Goal: Task Accomplishment & Management: Complete application form

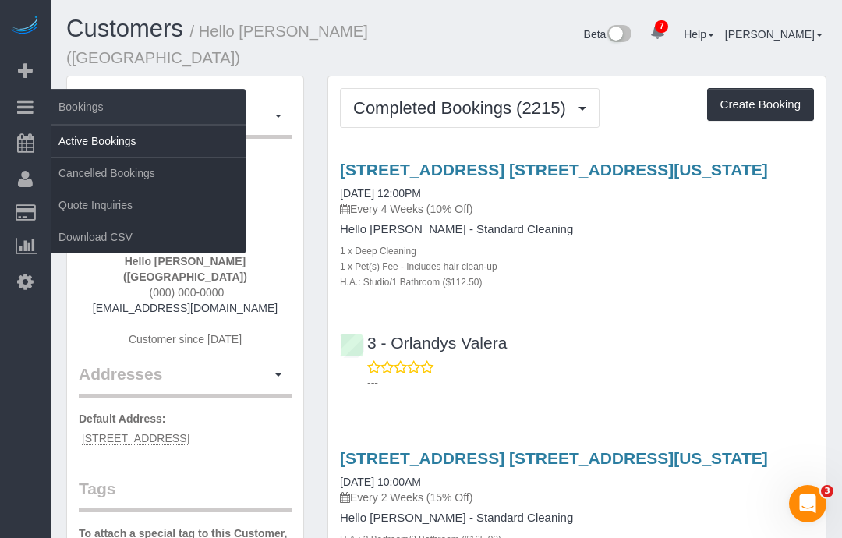
click at [82, 140] on link "Active Bookings" at bounding box center [148, 141] width 195 height 31
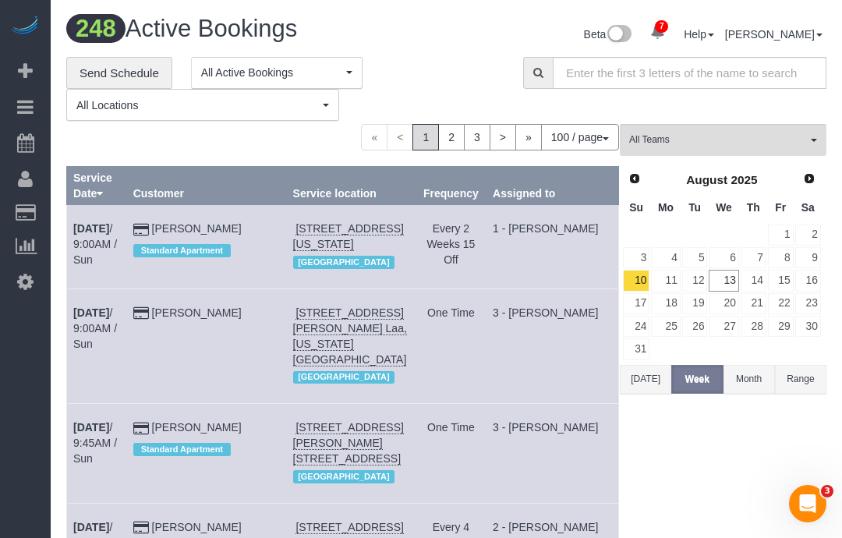
click at [646, 376] on button "Today" at bounding box center [645, 379] width 51 height 29
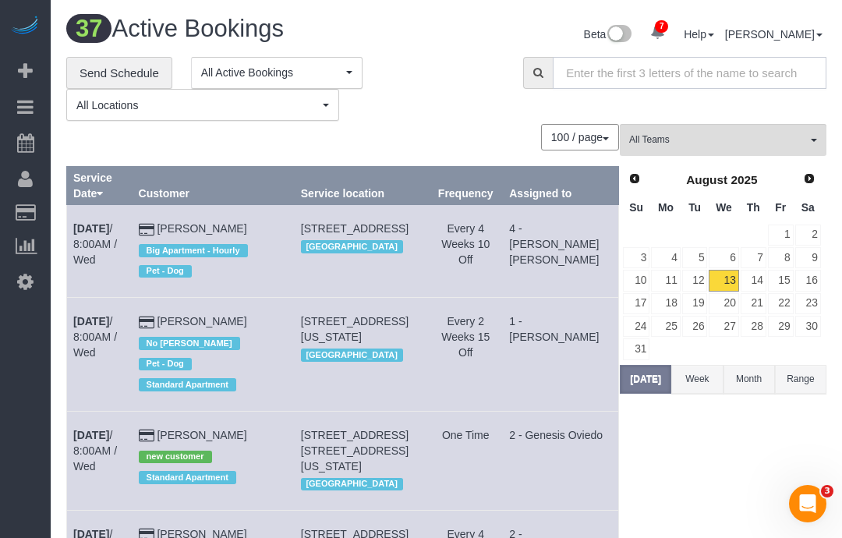
click at [577, 75] on input "text" at bounding box center [690, 73] width 274 height 32
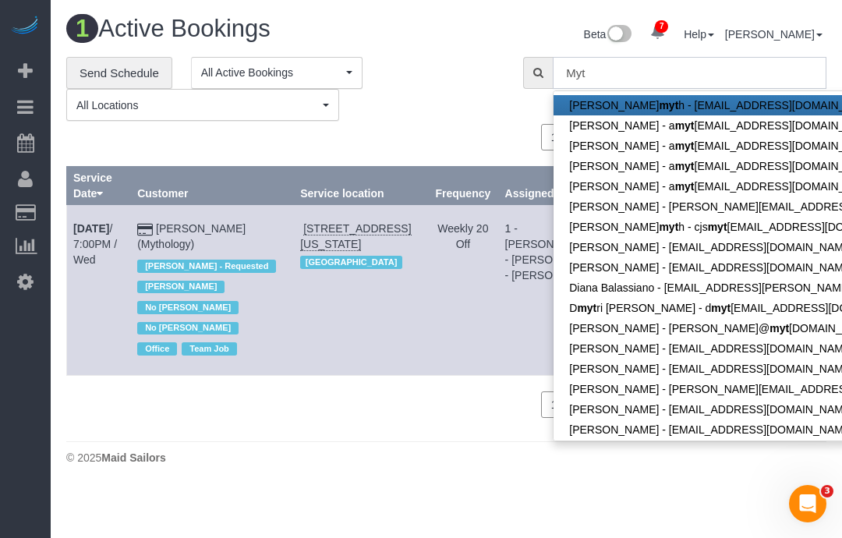
type input "Myt"
click at [113, 205] on td "Aug 13th / 7:00PM / Wed" at bounding box center [99, 290] width 64 height 170
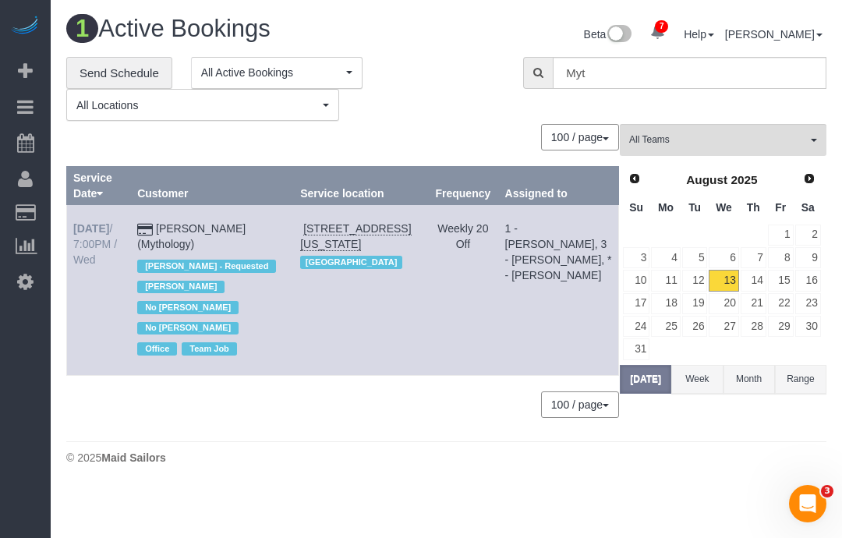
click at [92, 222] on b "Aug 13th" at bounding box center [91, 228] width 36 height 12
select select "NY"
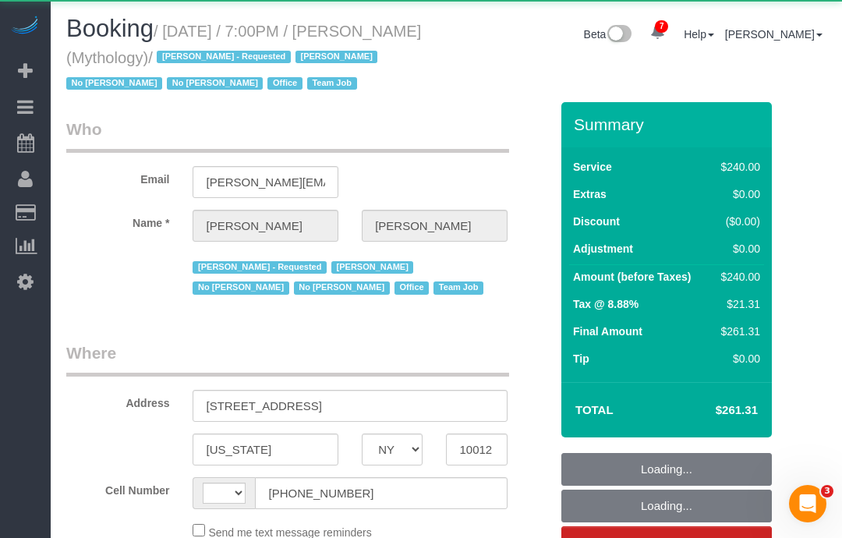
select select "string:US"
select select "object:5913"
select select "2"
select select "120"
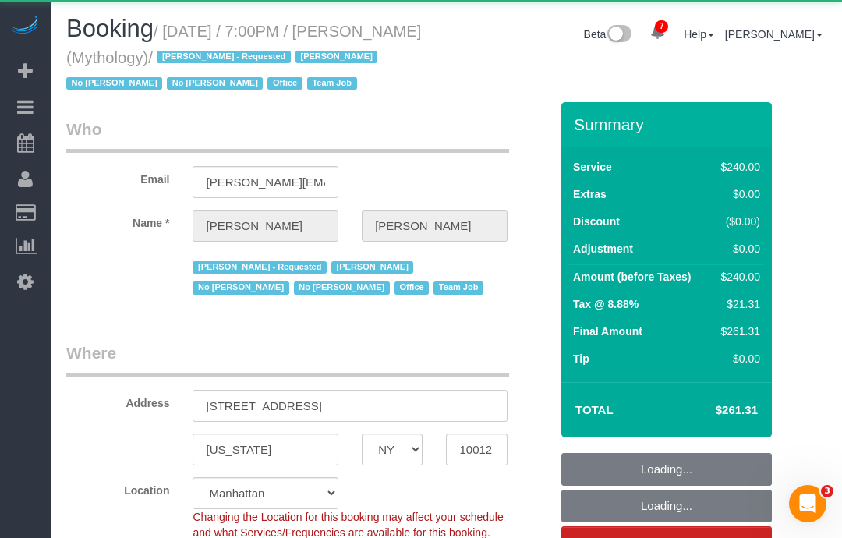
select select "string:stripe-card_1F0CXe4VGloSiKo7V7BiKmvB"
select select "spot1"
select select "number:89"
select select "number:90"
select select "number:15"
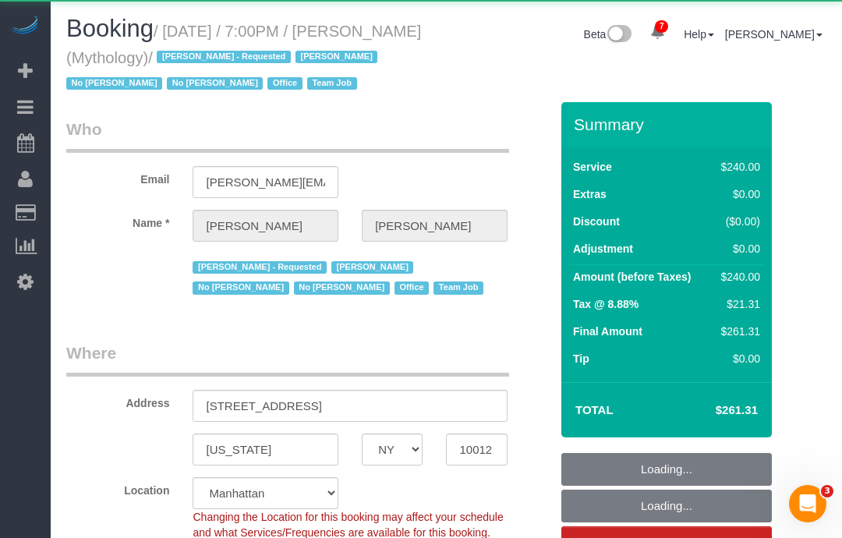
select select "number:7"
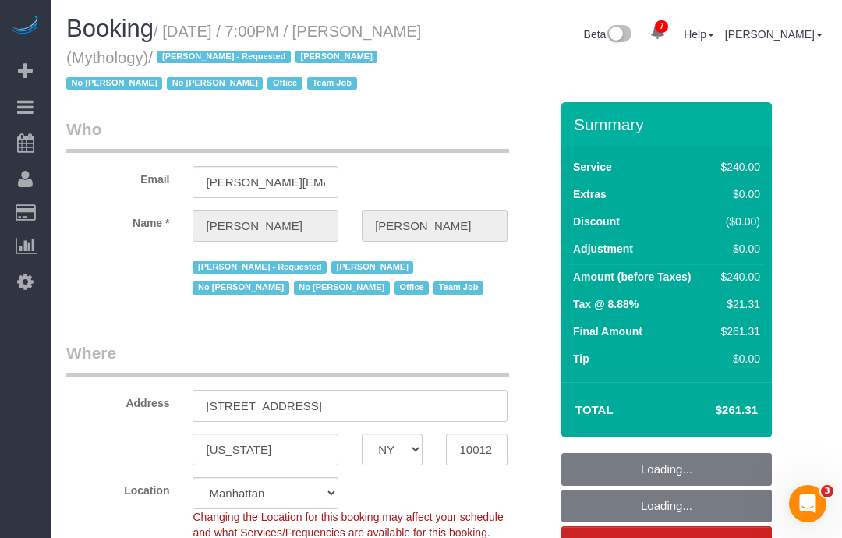
click at [172, 24] on small "/ August 13, 2025 / 7:00PM / Elaine Pugsley (Mythology) / Ebony Howard - Reques…" at bounding box center [243, 58] width 355 height 70
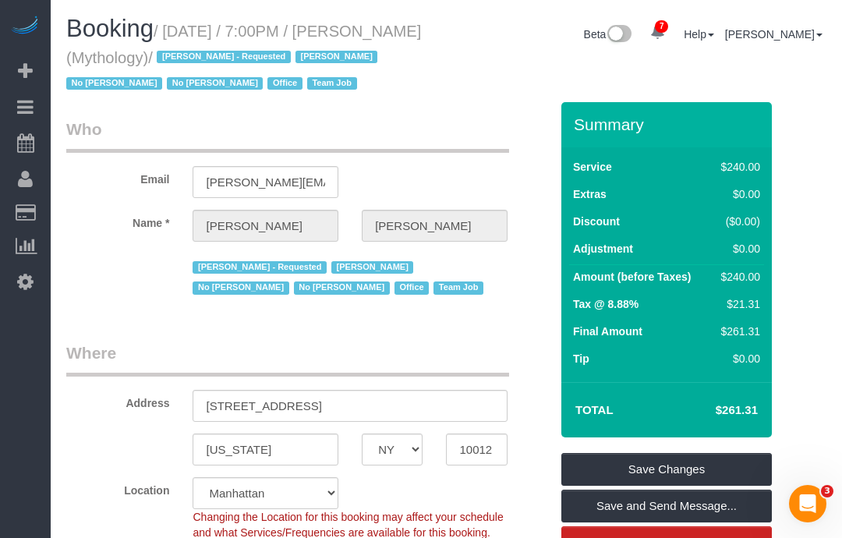
copy small "August 13, 2025 / 7:00PM / Elaine Pugsley (Mythology) /"
click at [243, 419] on input "324 Lafayette Street, 2nd Floor" at bounding box center [350, 406] width 314 height 32
click at [236, 405] on input "324 Lafayette Street, 2nd Floor" at bounding box center [350, 406] width 314 height 32
click at [243, 413] on input "324 Lafayette Street, 2nd Floor" at bounding box center [350, 406] width 314 height 32
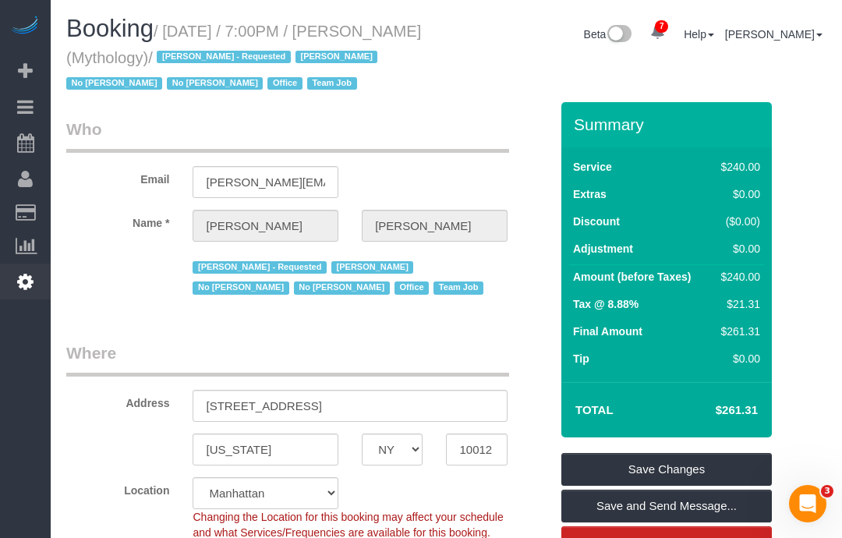
click at [24, 280] on icon at bounding box center [25, 281] width 16 height 19
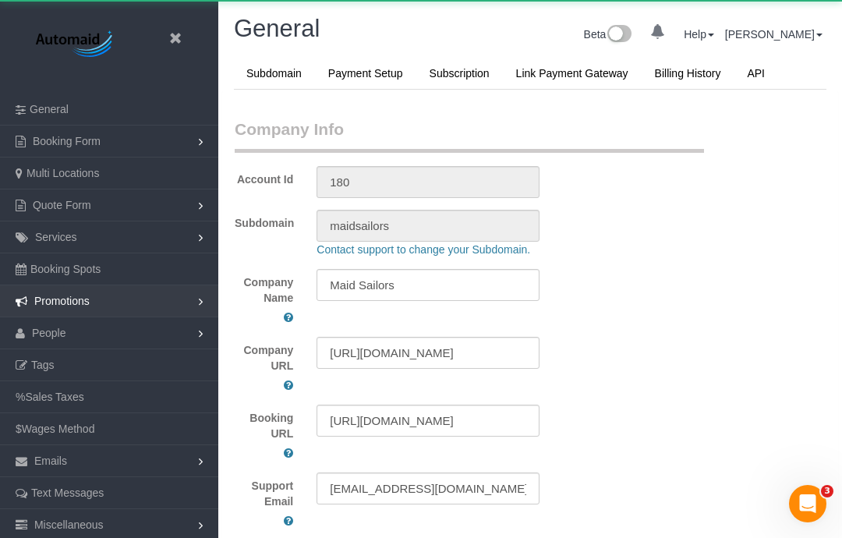
click at [27, 282] on link "Booking Spots" at bounding box center [109, 268] width 218 height 31
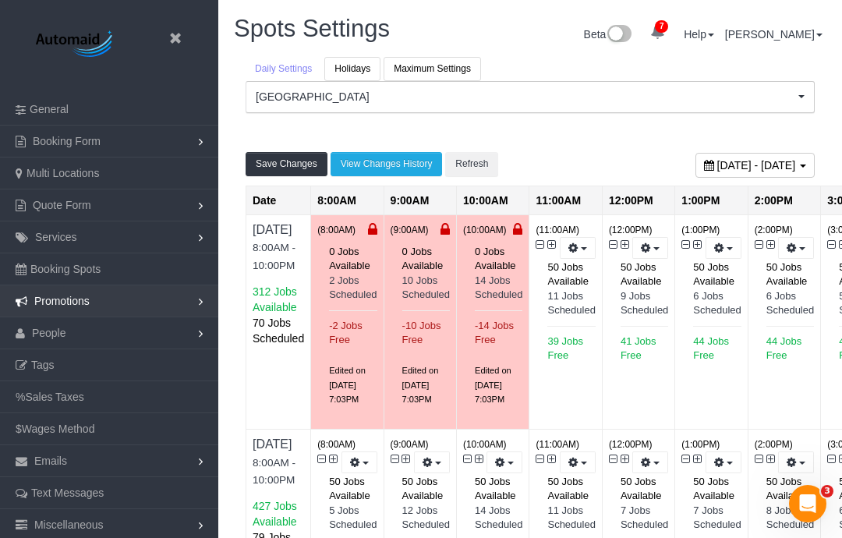
scroll to position [1687, 842]
click at [44, 306] on span "Promotions" at bounding box center [61, 301] width 55 height 12
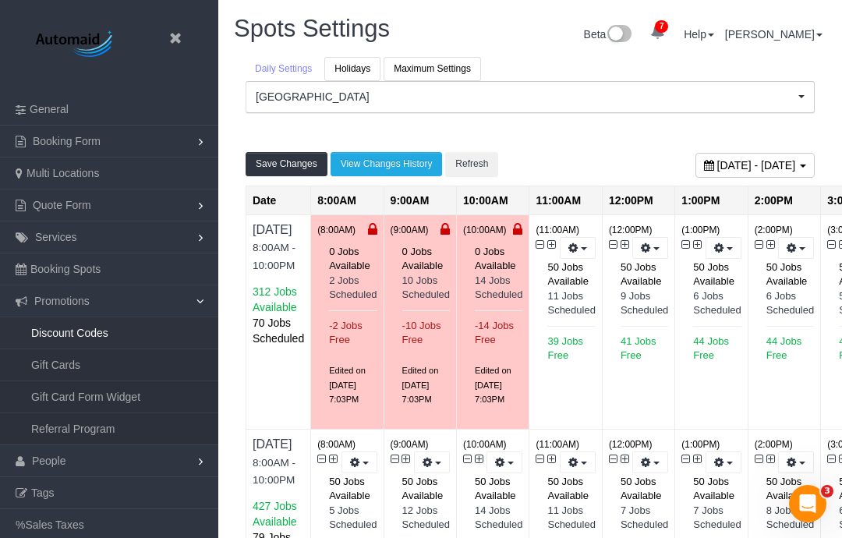
click at [45, 339] on link "Discount Codes" at bounding box center [109, 332] width 218 height 31
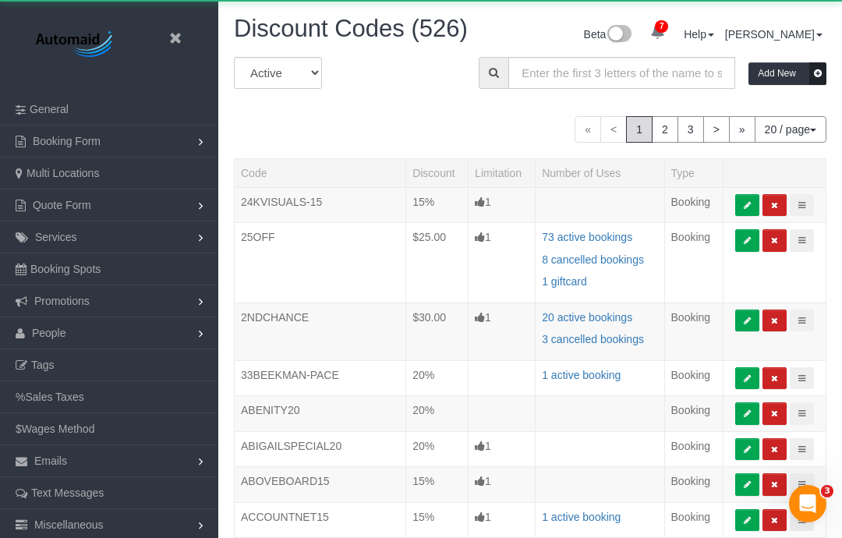
scroll to position [1140, 842]
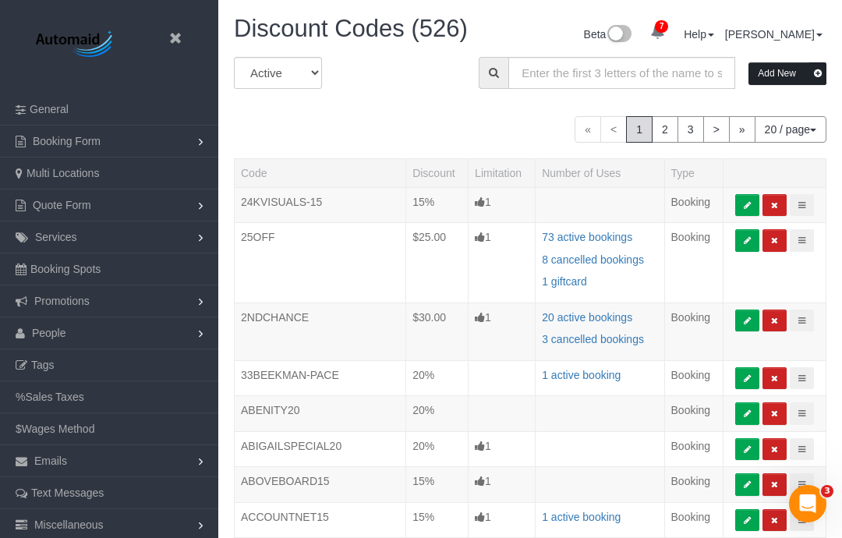
click at [795, 70] on button "Add New" at bounding box center [788, 73] width 78 height 23
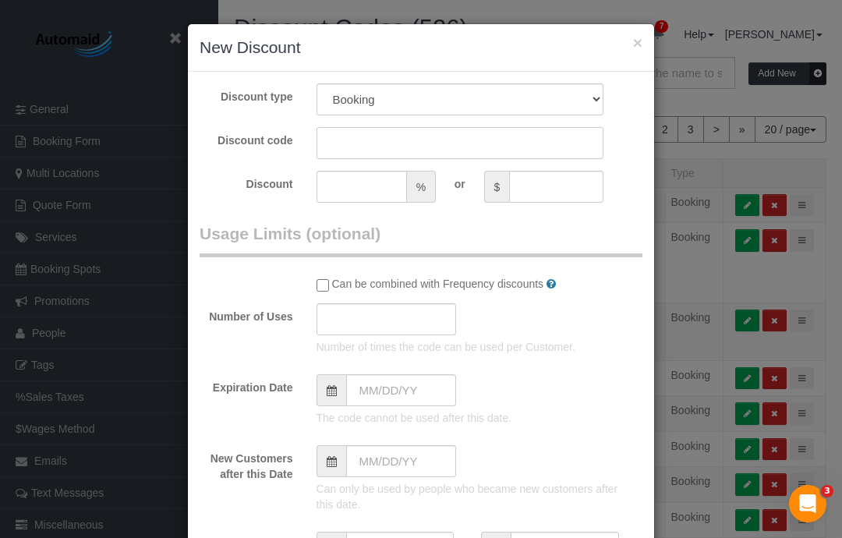
click at [331, 133] on input "text" at bounding box center [461, 143] width 288 height 32
click at [346, 149] on input "text" at bounding box center [461, 143] width 288 height 32
paste input "CONCIERGEDROP"
type input "CONCIERGEDROP22.5"
click at [332, 197] on input "text" at bounding box center [362, 187] width 90 height 32
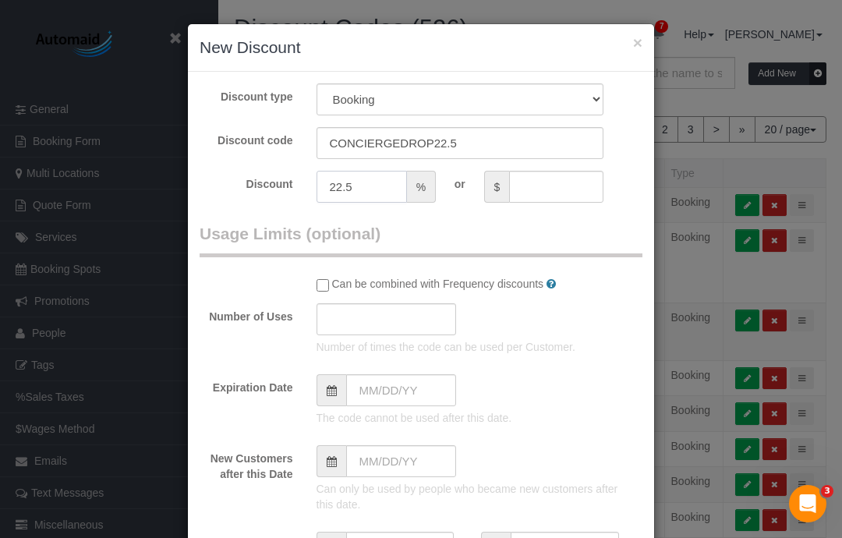
scroll to position [0, 0]
type input "22.5"
click at [349, 147] on input "CONCIERGEDROP22.5" at bounding box center [461, 143] width 288 height 32
click at [345, 147] on input "CONCIERGEDROP22.5" at bounding box center [461, 143] width 288 height 32
click at [345, 148] on input "CONCIERGEDROP22.5" at bounding box center [461, 143] width 288 height 32
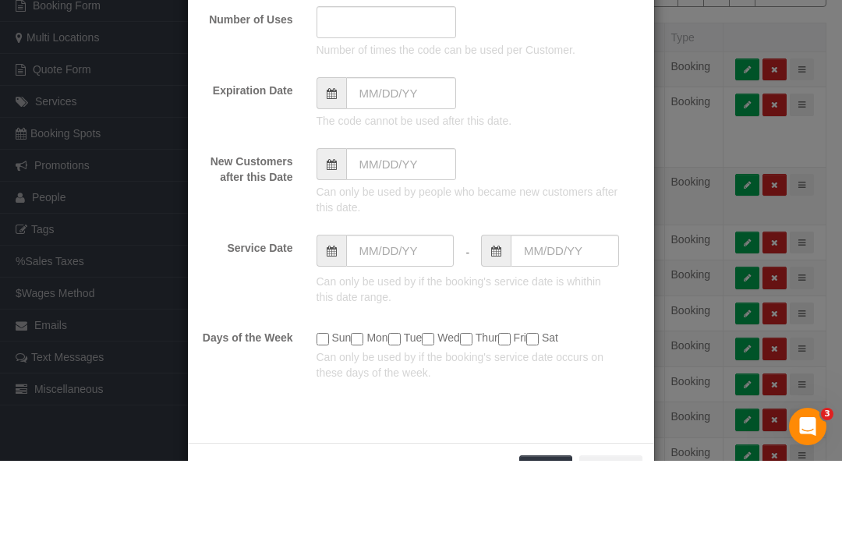
scroll to position [63, 0]
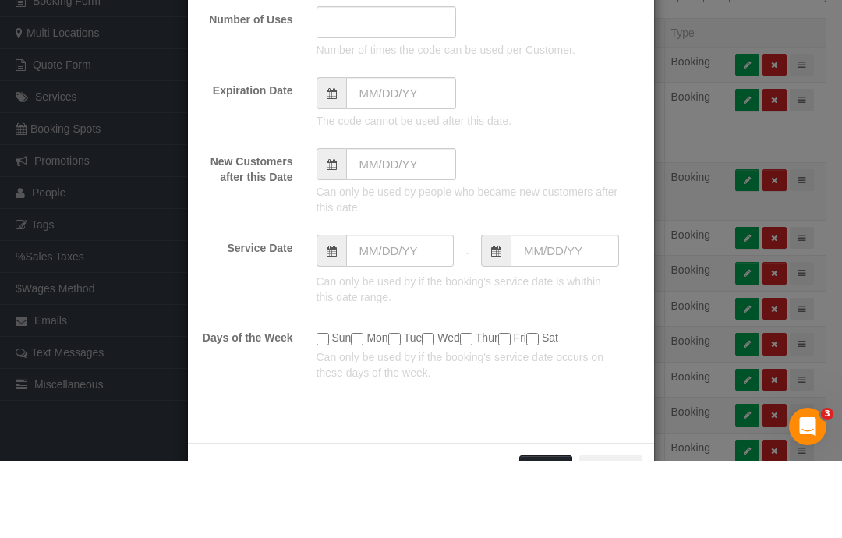
type input "0"
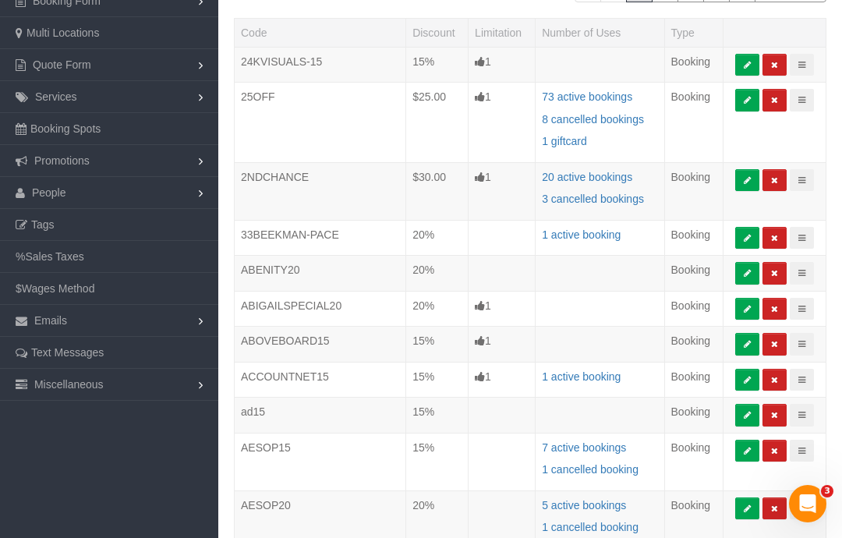
scroll to position [0, 0]
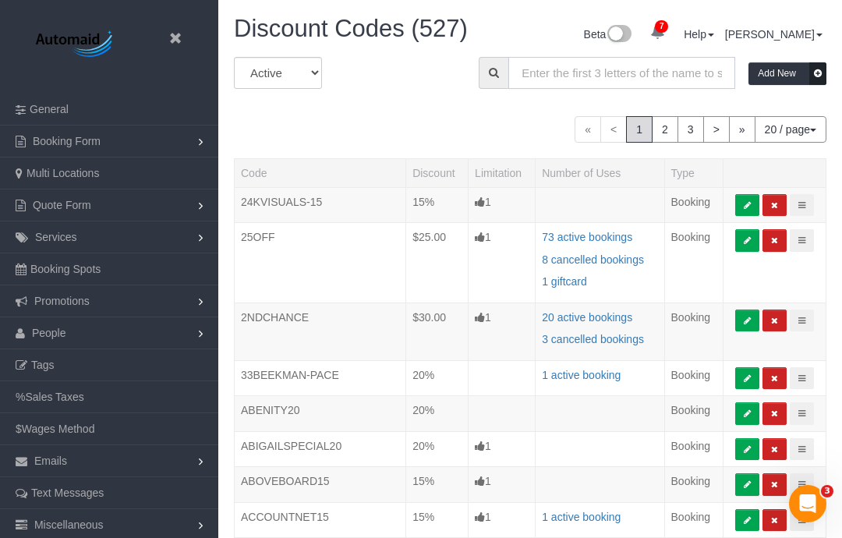
click at [682, 69] on input "text" at bounding box center [621, 73] width 227 height 32
paste input "CONCIERGEDROP22.5"
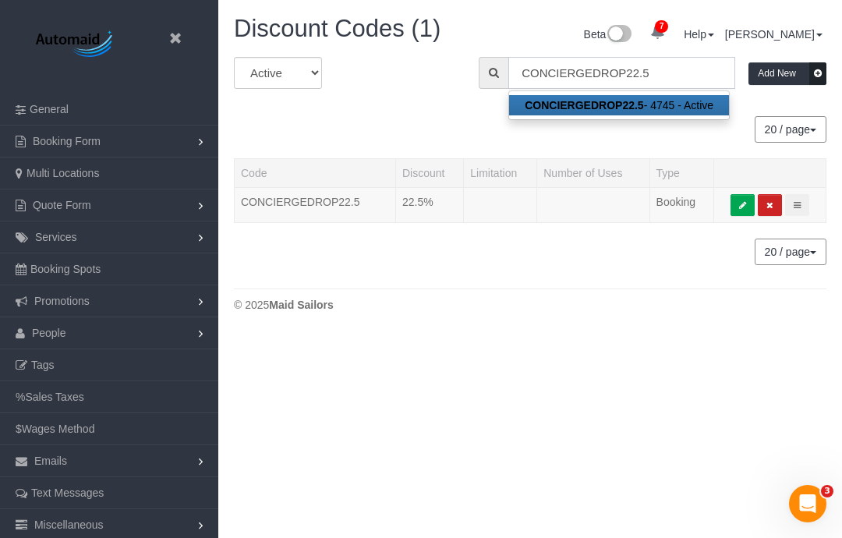
scroll to position [77640, 77133]
type input "CONCIERGEDROP22.5"
click at [740, 206] on icon at bounding box center [742, 205] width 7 height 9
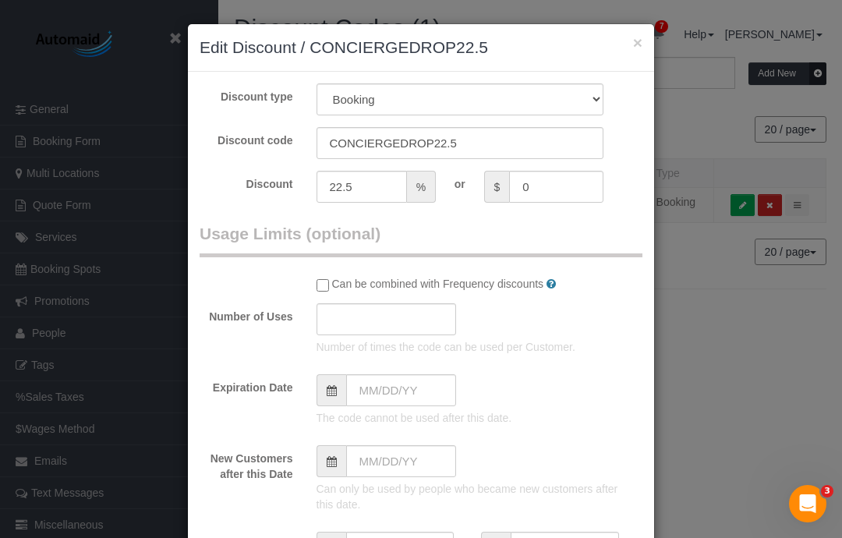
click at [319, 296] on fieldset "Usage Limits (optional) Can be combined with Frequency discounts Number of Uses…" at bounding box center [421, 459] width 443 height 475
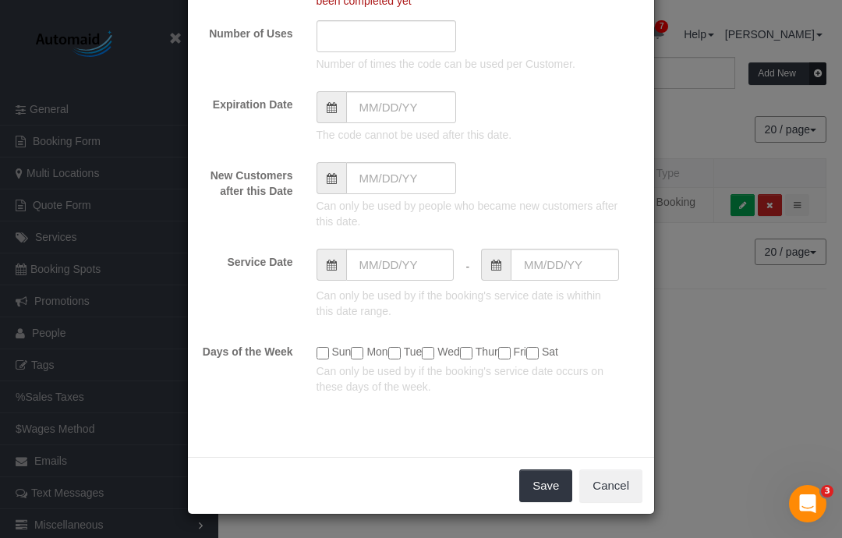
scroll to position [82, 0]
click at [551, 489] on button "Save" at bounding box center [545, 486] width 53 height 33
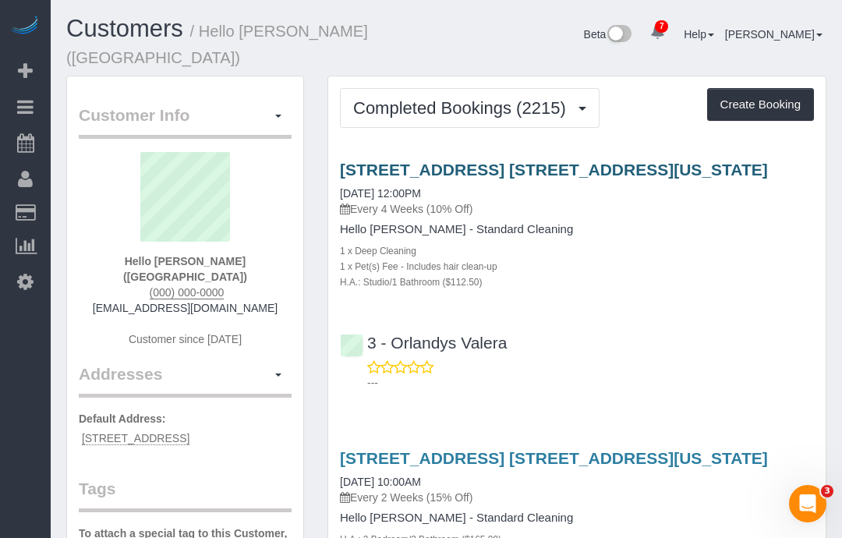
click at [660, 161] on link "[STREET_ADDRESS] [STREET_ADDRESS][US_STATE]" at bounding box center [554, 170] width 428 height 18
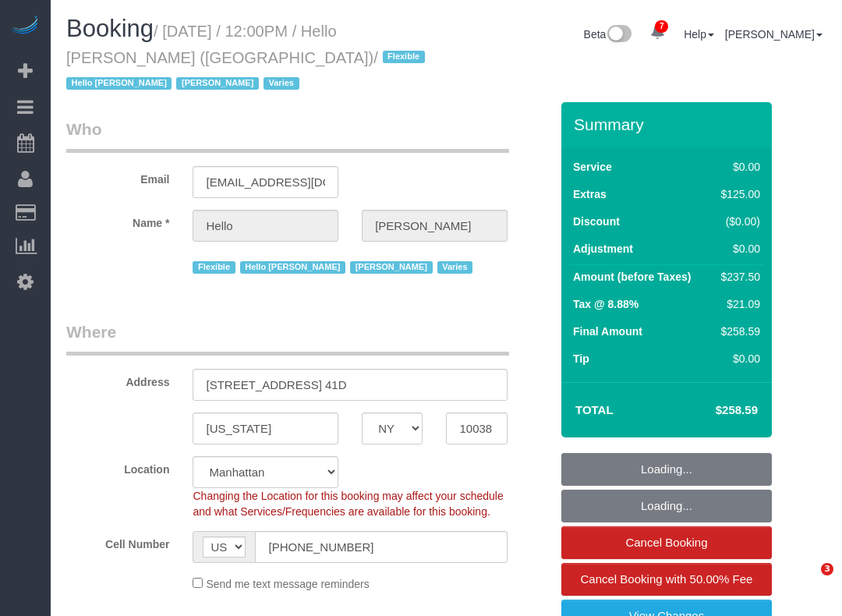
select select "NY"
select select "object:694"
select select "spot1"
select select "number:89"
select select "number:90"
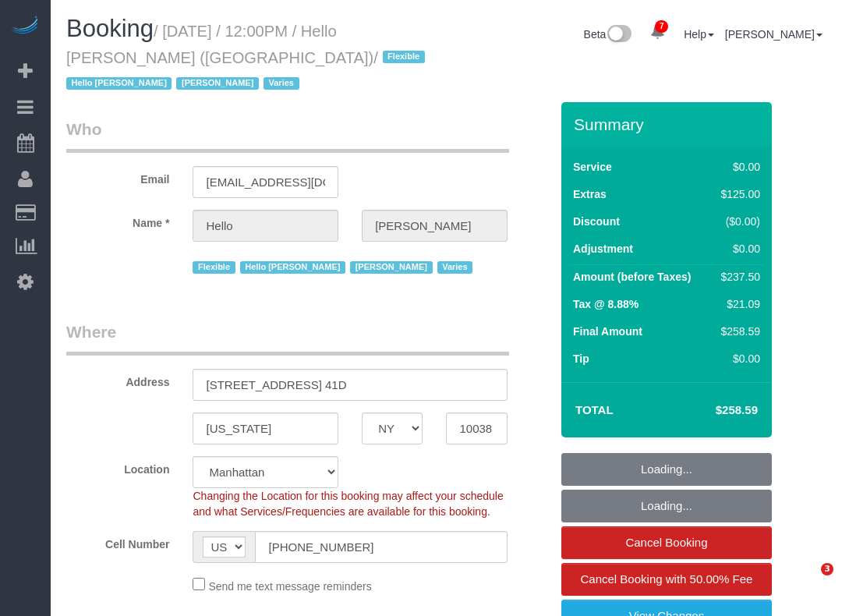
select select "number:14"
select select "number:7"
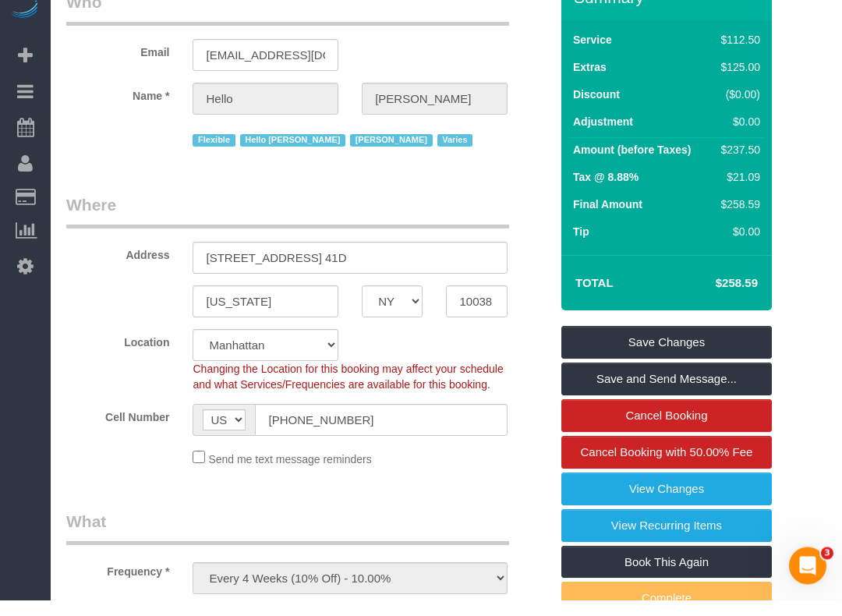
scroll to position [112, 0]
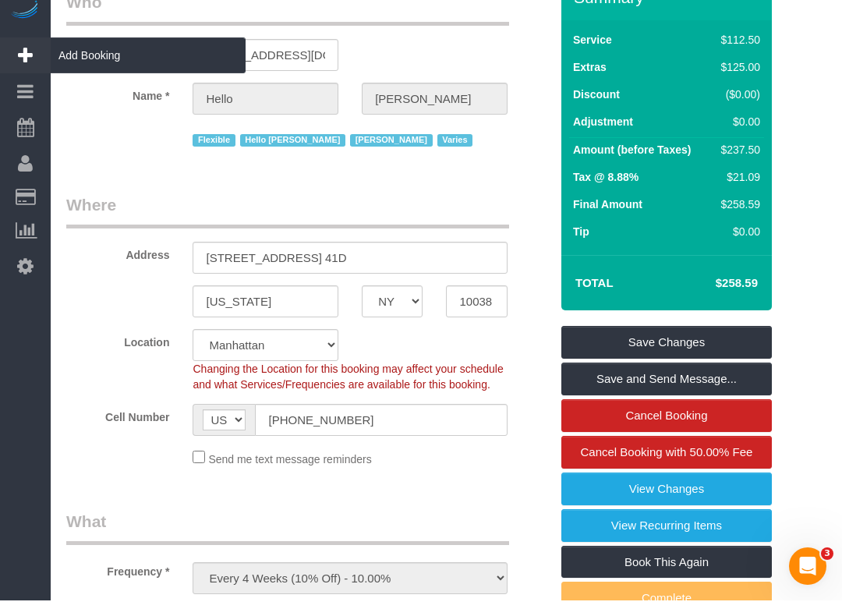
click at [33, 59] on link "Add Booking" at bounding box center [25, 71] width 51 height 36
click at [76, 62] on span "Add Booking" at bounding box center [148, 71] width 195 height 36
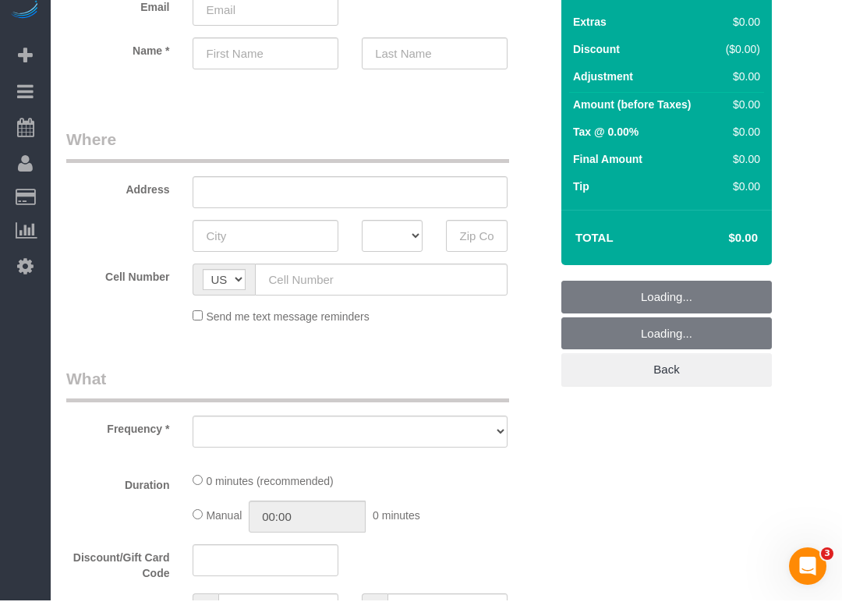
select select "object:2847"
select select "number:89"
select select "number:90"
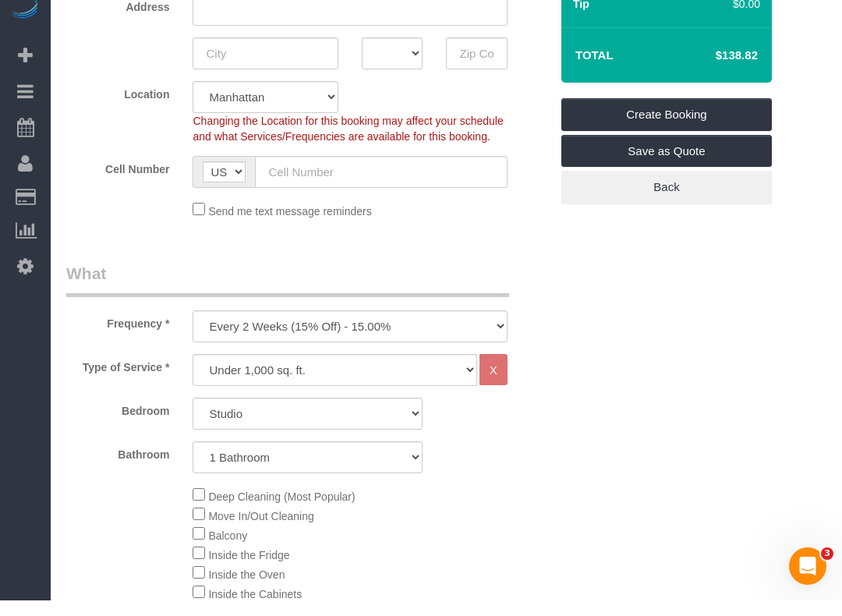
scroll to position [303, 0]
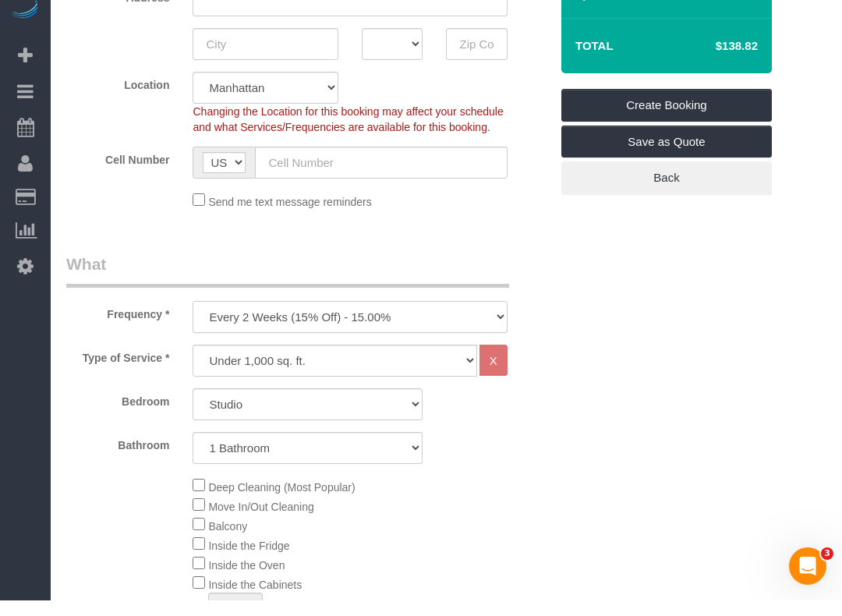
click at [207, 342] on select "One Time Weekly (20% Off) - 20.00% Every 2 Weeks (15% Off) - 15.00% Every 4 Wee…" at bounding box center [350, 333] width 314 height 32
select select "object:2848"
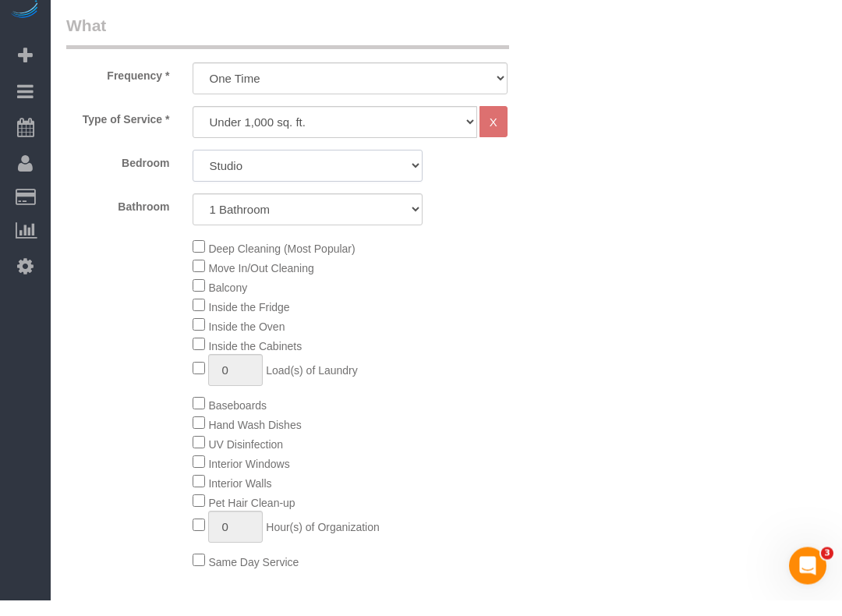
click at [214, 177] on select "Studio 1 Bedroom 2 Bedrooms 3 Bedrooms" at bounding box center [308, 182] width 230 height 32
select select "1"
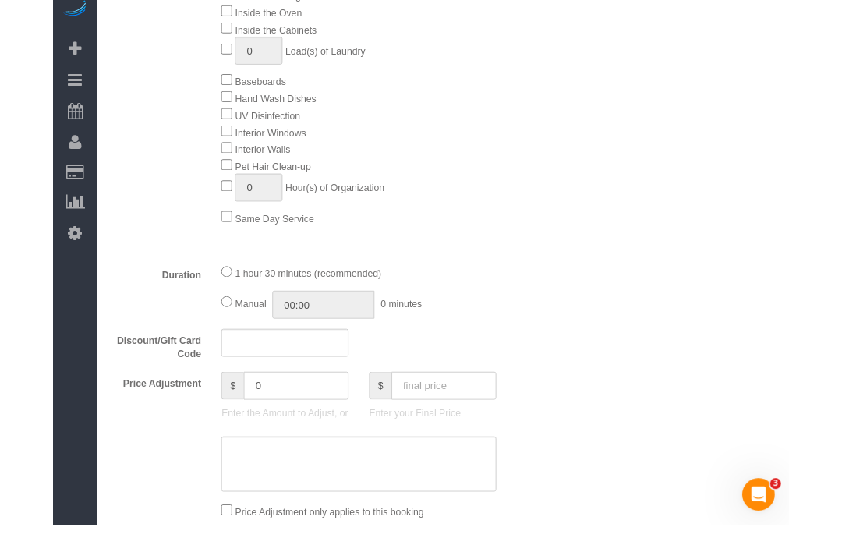
scroll to position [865, 0]
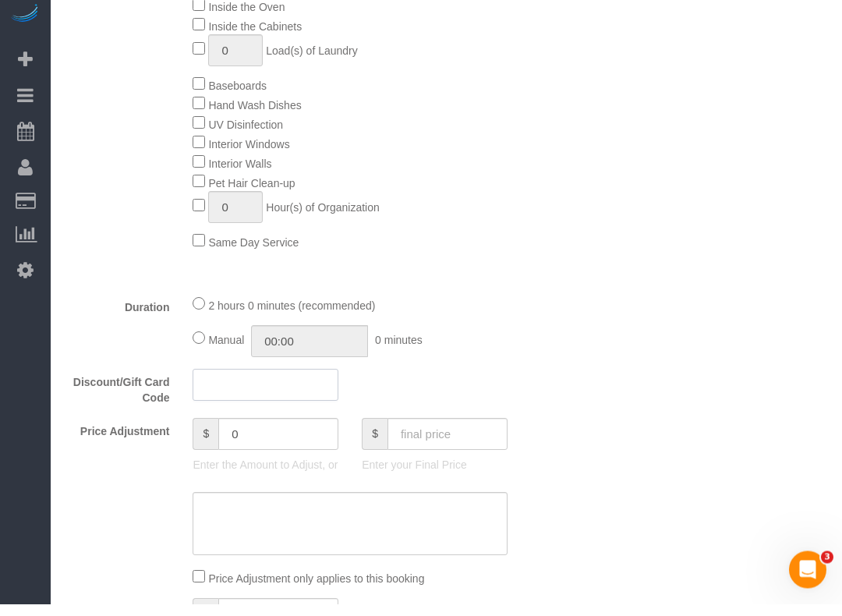
click at [215, 381] on input "text" at bounding box center [266, 397] width 146 height 32
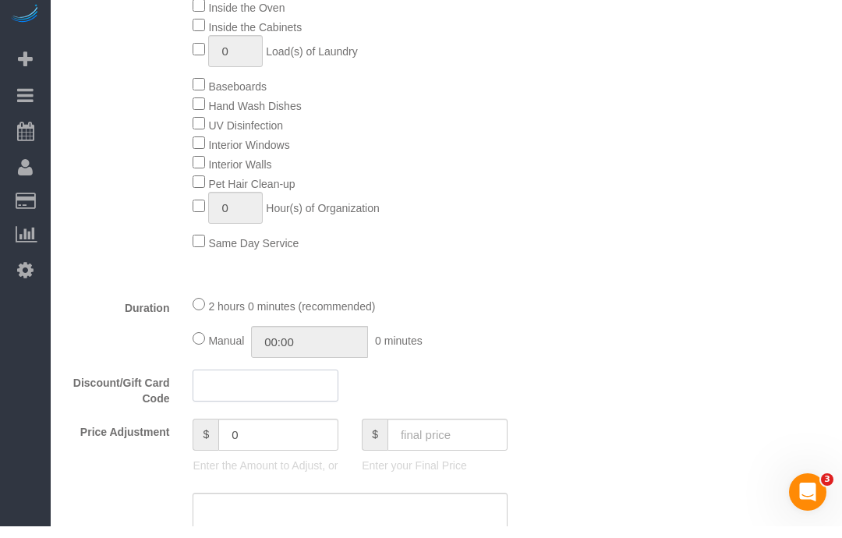
paste input "CONCIERGEDROP22.5"
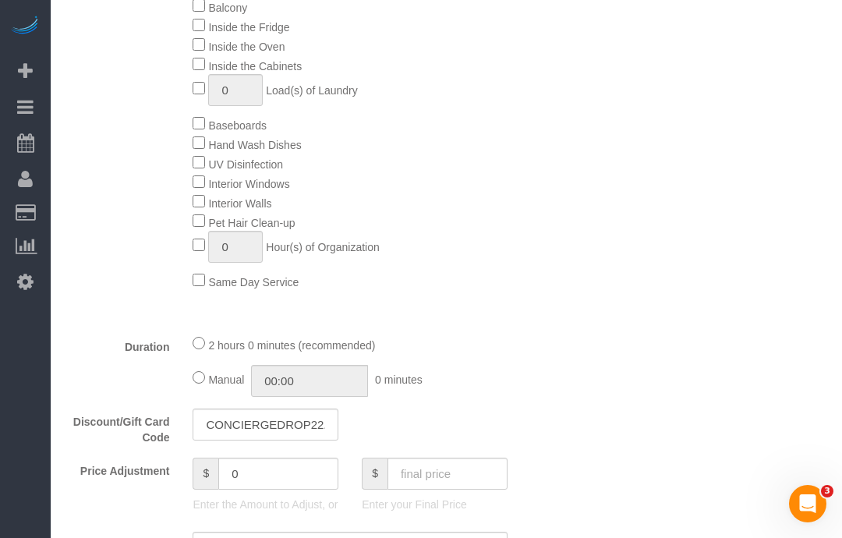
scroll to position [972, 0]
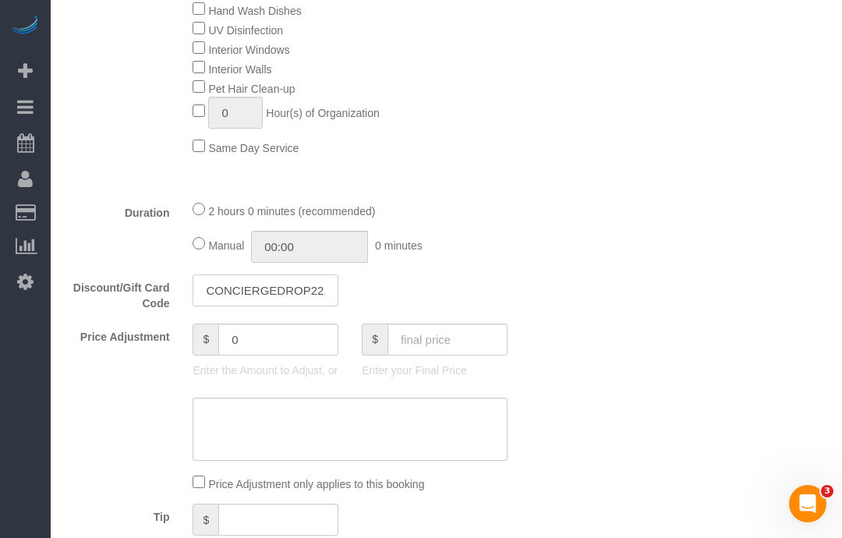
click at [296, 291] on input "CONCIERGEDROP22.5" at bounding box center [266, 290] width 146 height 32
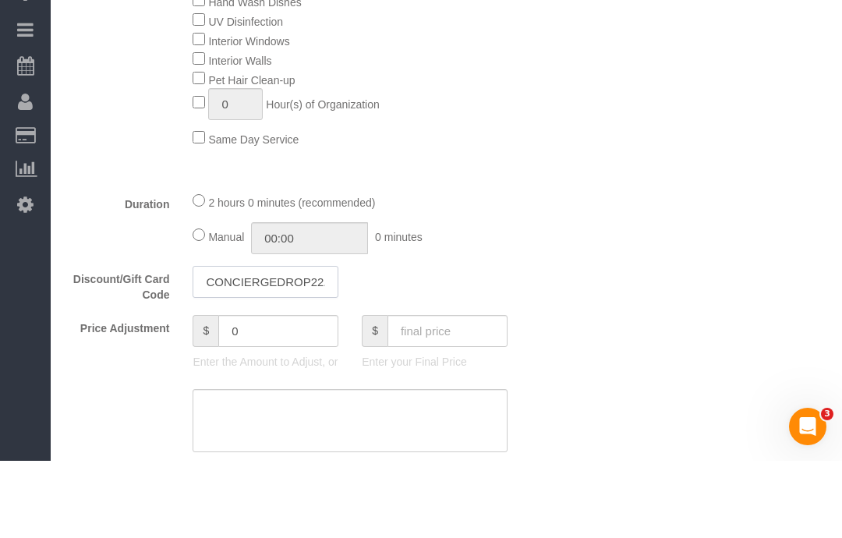
scroll to position [908, 0]
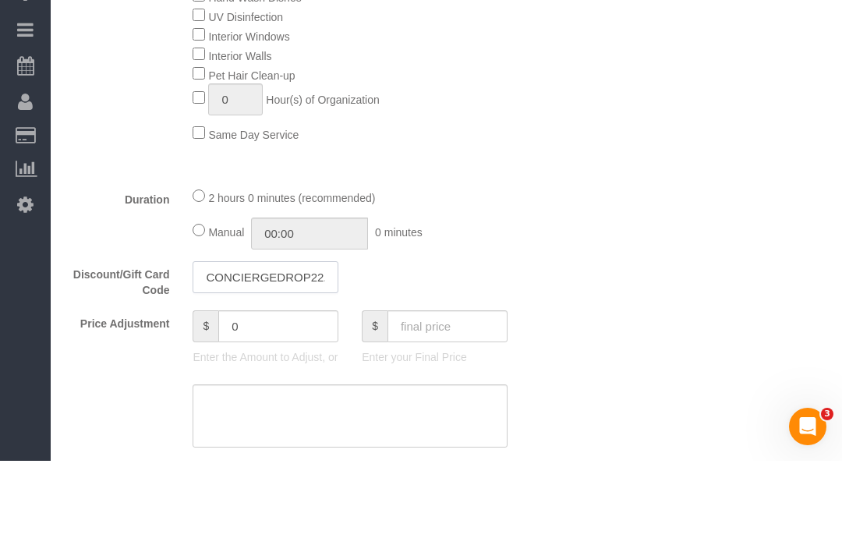
type input "CONCIERGEDROP22.5"
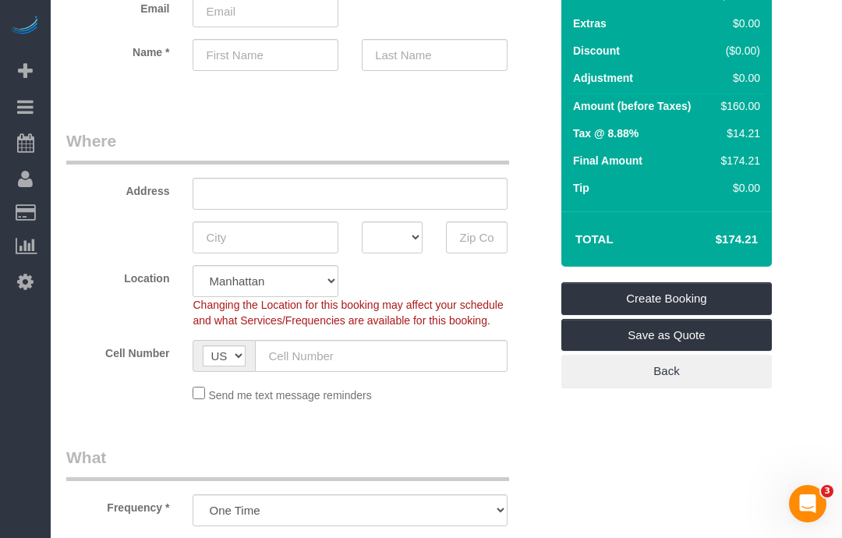
scroll to position [0, 0]
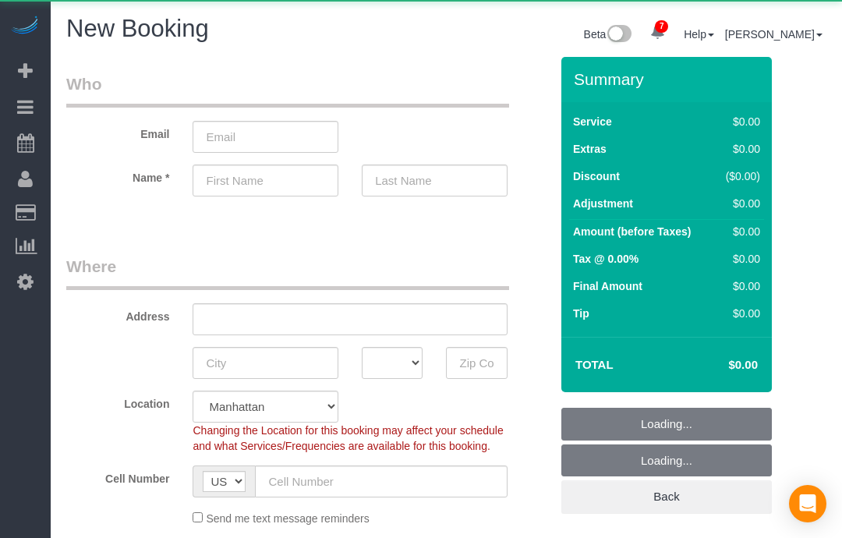
select select "number:89"
select select "number:90"
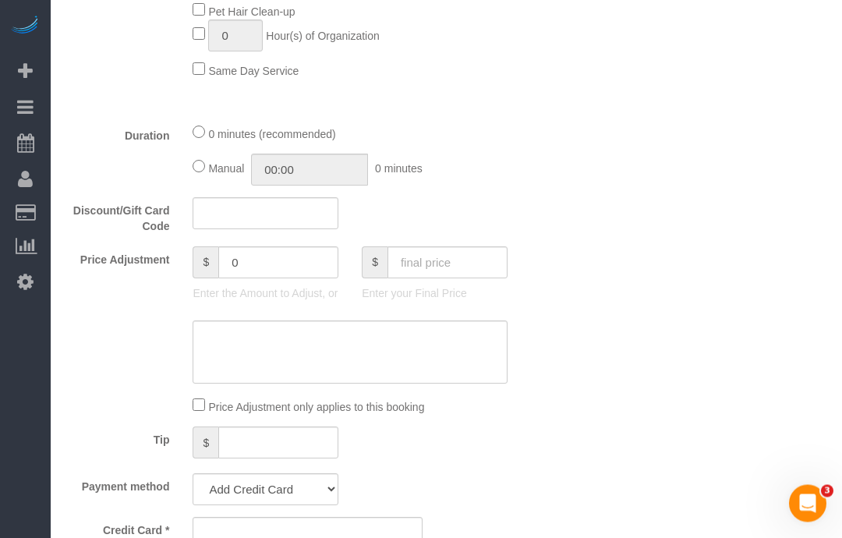
scroll to position [1049, 0]
click at [207, 205] on input "text" at bounding box center [266, 213] width 146 height 32
paste input "CONCIERGEDROP22.5"
type input "CONCIERGEDROP22.5"
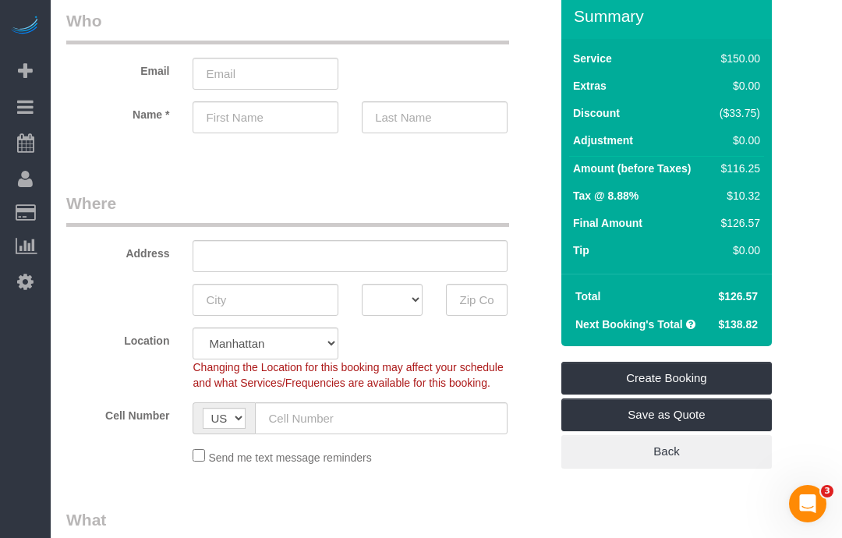
scroll to position [0, 0]
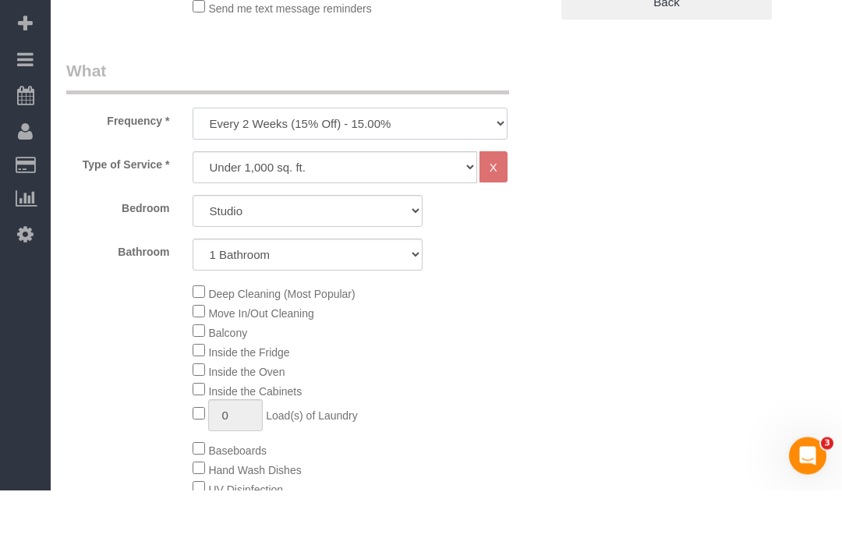
click at [208, 156] on select "One Time Weekly (20% Off) - 20.00% Every 2 Weeks (15% Off) - 15.00% Every 4 Wee…" at bounding box center [350, 172] width 314 height 32
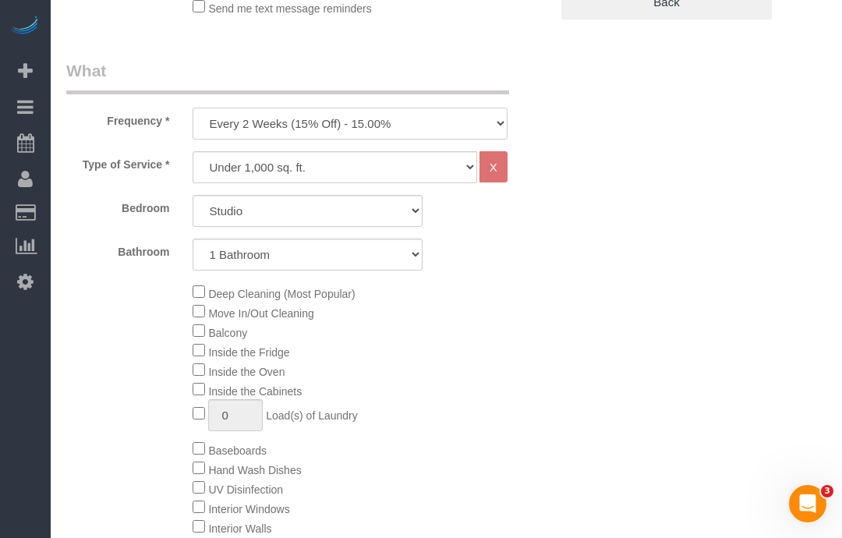
select select "object:732"
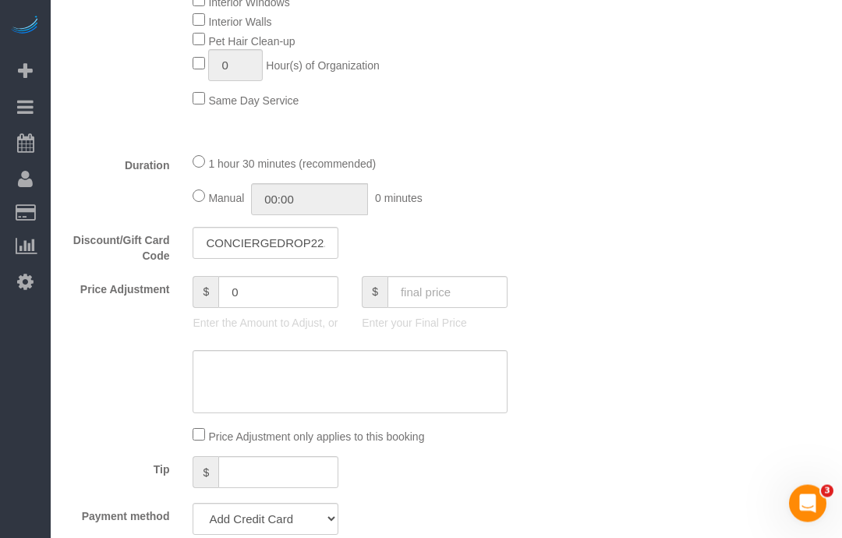
scroll to position [1019, 0]
click at [306, 249] on input "CONCIERGEDROP22.5" at bounding box center [266, 243] width 146 height 32
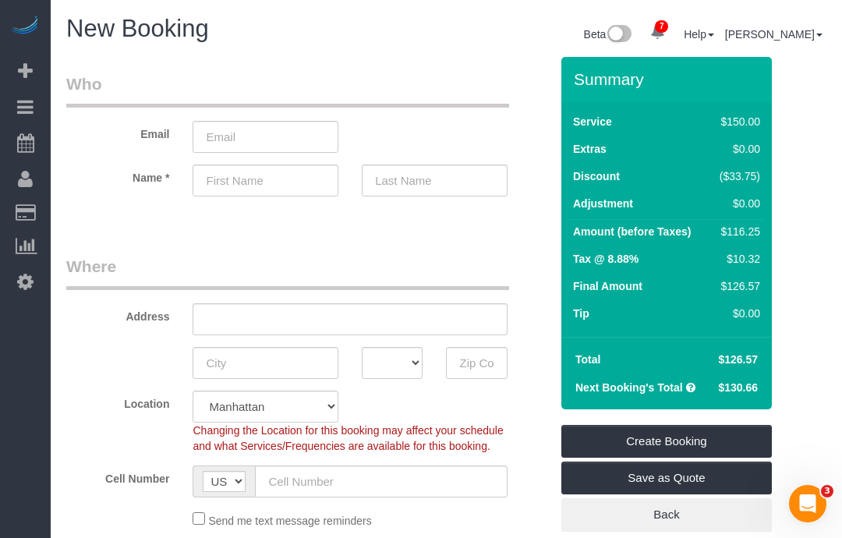
scroll to position [946, 0]
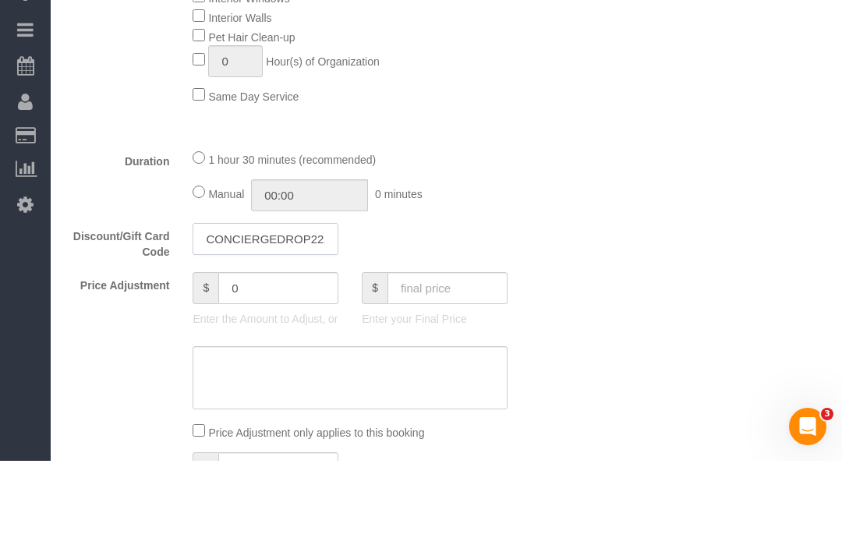
type input "CONCIERGEDROP22.5"
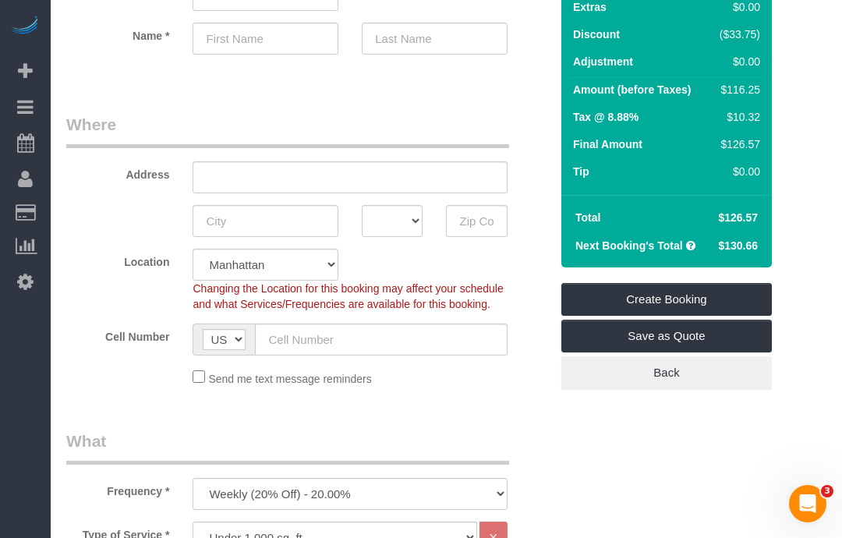
scroll to position [0, 0]
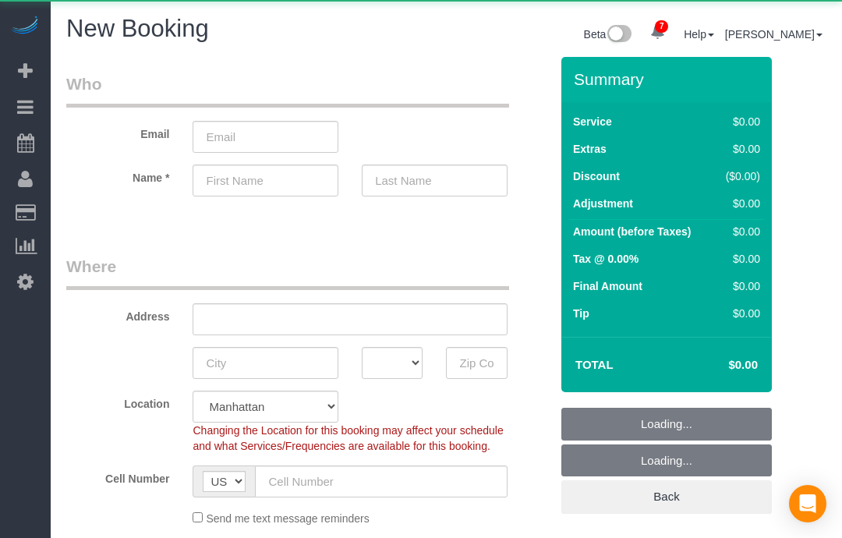
select select "number:89"
select select "number:90"
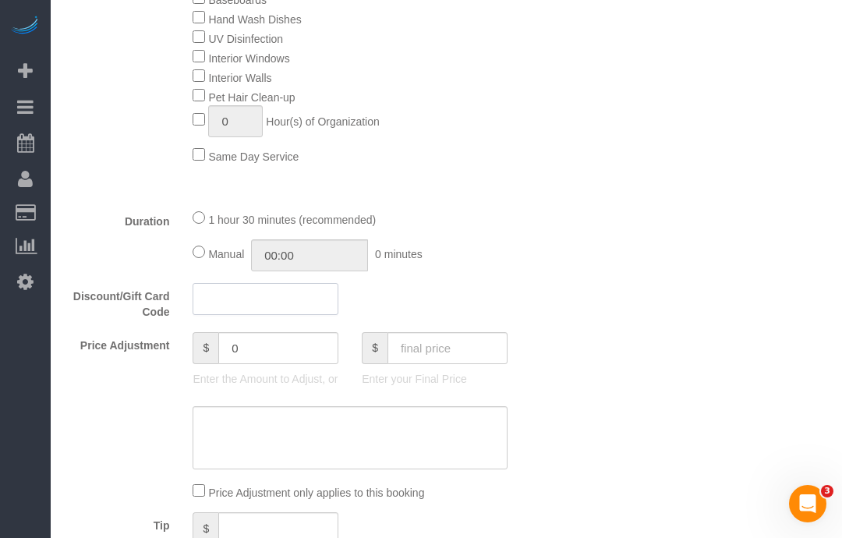
click at [232, 302] on input "text" at bounding box center [266, 299] width 146 height 32
click at [231, 293] on input "text" at bounding box center [266, 300] width 146 height 32
paste input "CONCIERGEDROP22.5"
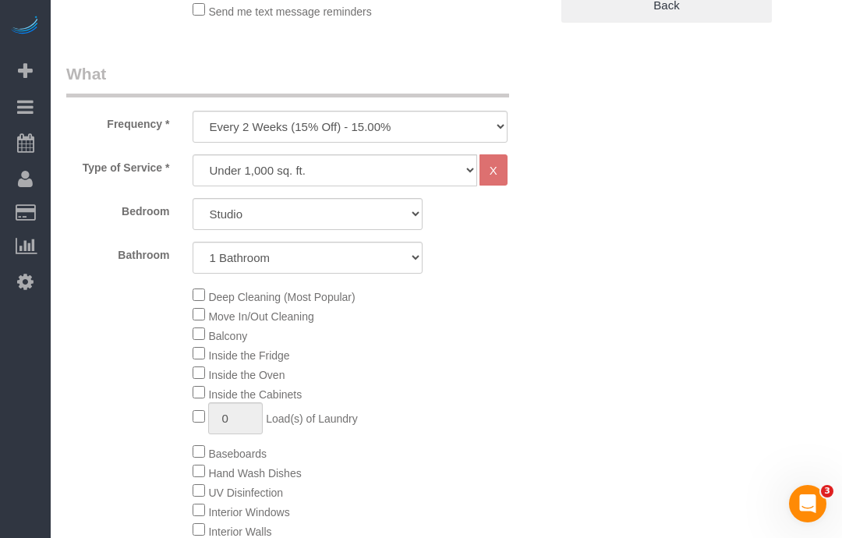
type input "CONCIERGEDROP22.5"
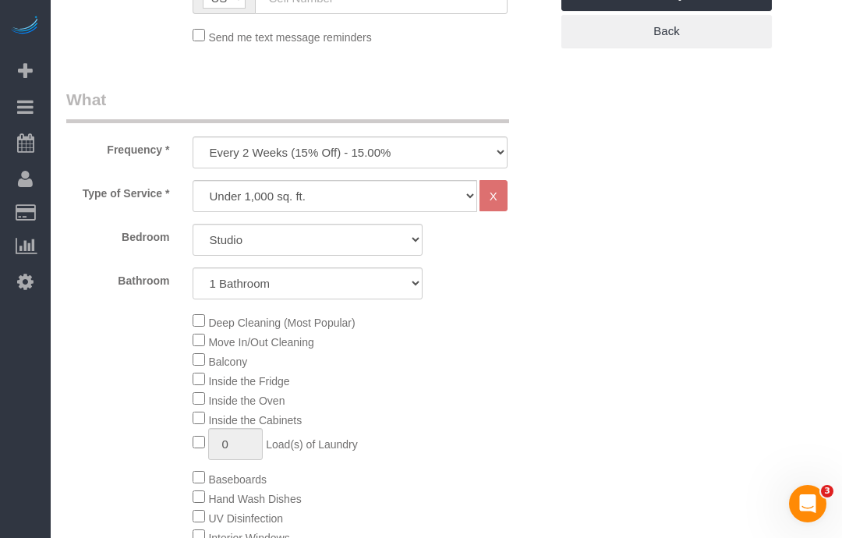
scroll to position [480, 0]
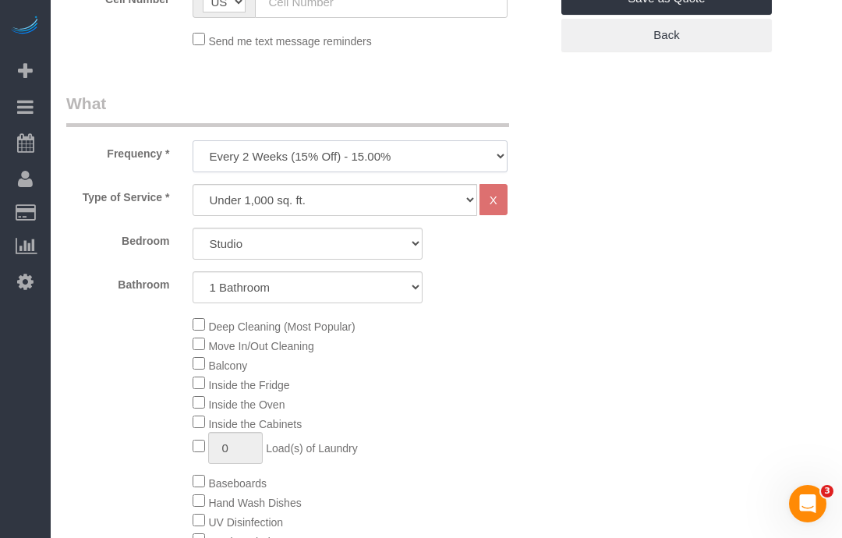
click at [220, 172] on select "One Time Weekly (20% Off) - 20.00% Every 2 Weeks (15% Off) - 15.00% Every 4 Wee…" at bounding box center [350, 156] width 314 height 32
select select "object:753"
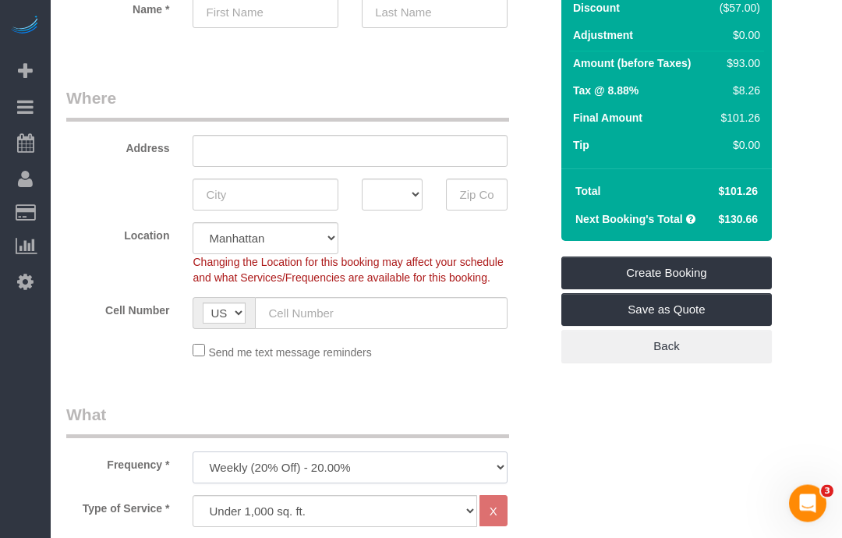
scroll to position [186, 0]
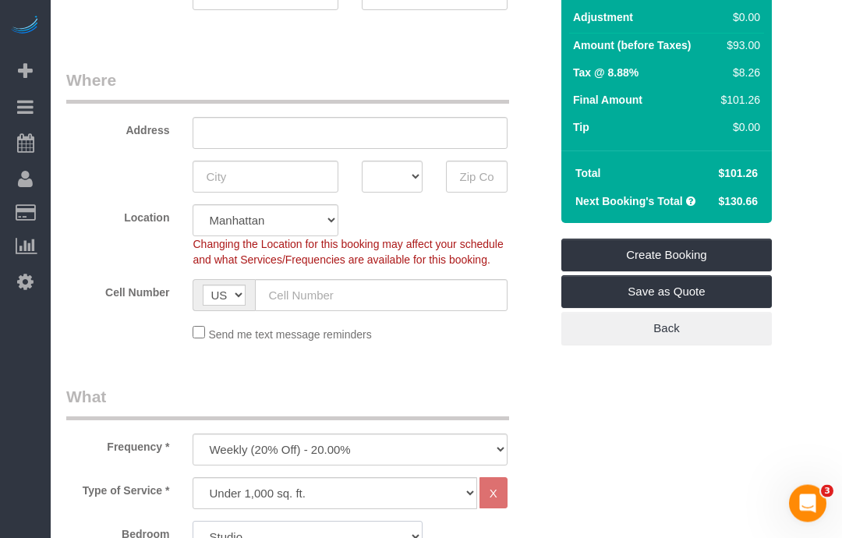
click at [218, 537] on select "Studio 1 Bedroom 2 Bedrooms 3 Bedrooms" at bounding box center [308, 538] width 230 height 32
select select "1"
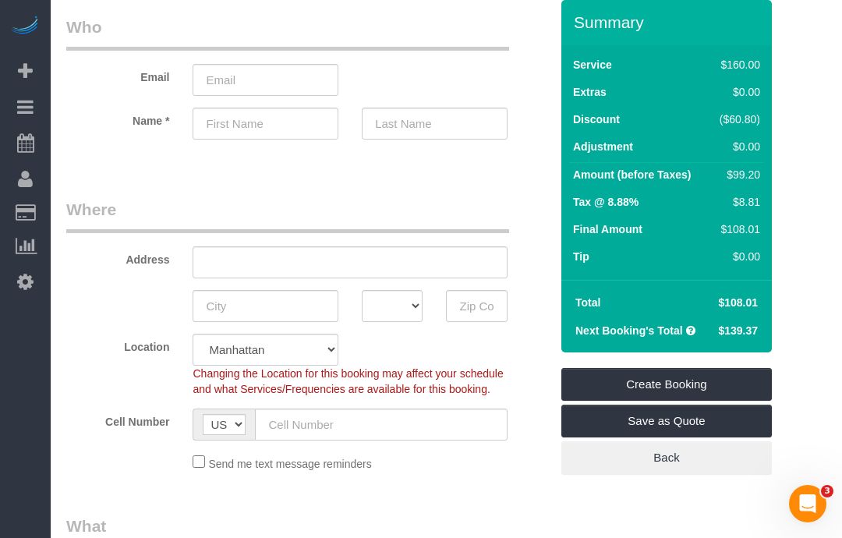
scroll to position [55, 0]
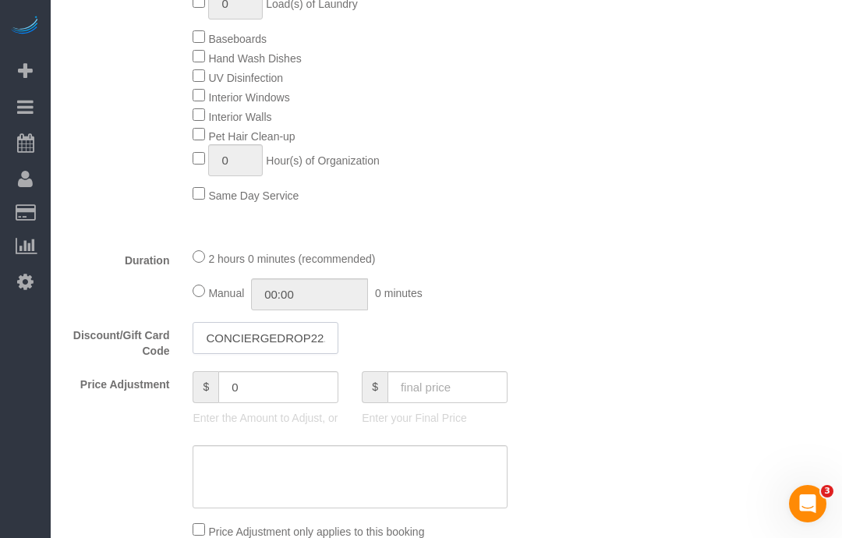
click at [227, 331] on input "CONCIERGEDROP22.5" at bounding box center [266, 338] width 146 height 32
click at [222, 331] on input "CONCIERGEDROP22.5" at bounding box center [266, 339] width 146 height 32
click at [223, 331] on input "CONCIERGEDROP22.5" at bounding box center [266, 339] width 146 height 32
